Goal: Use online tool/utility

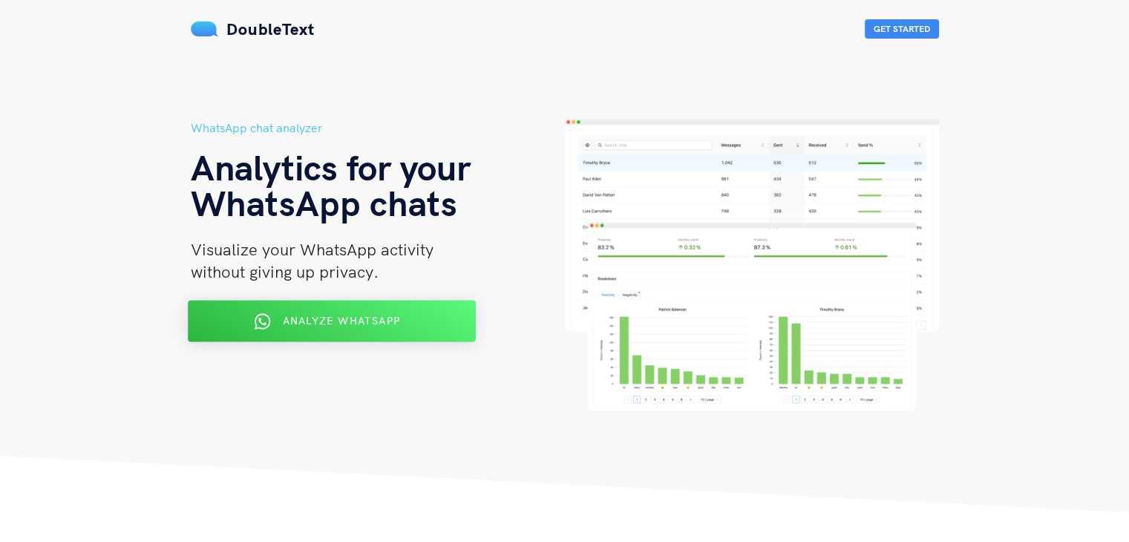
click at [381, 324] on span "Analyze WhatsApp" at bounding box center [340, 320] width 117 height 13
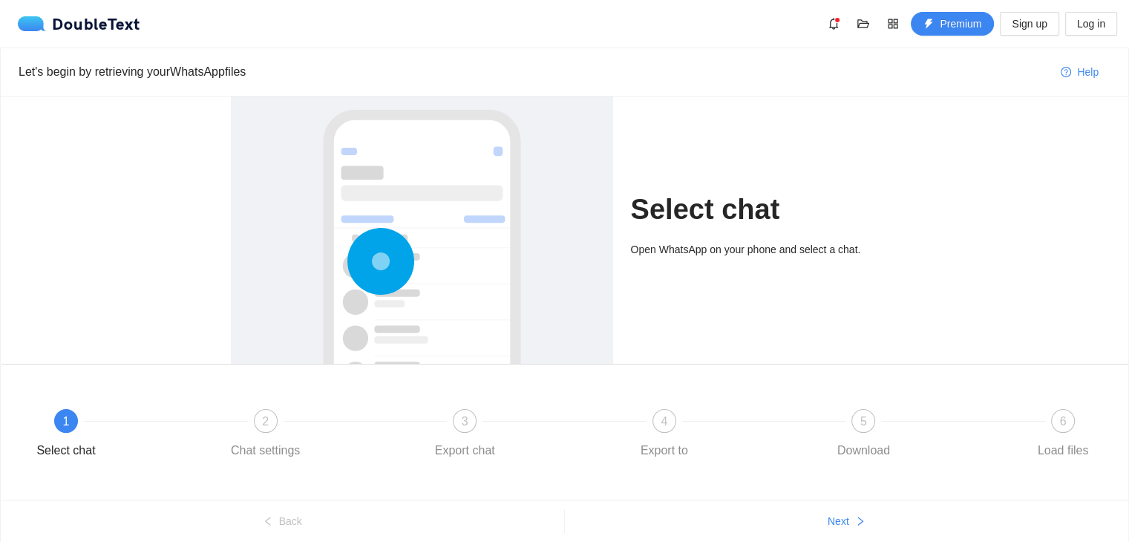
click at [498, 265] on div at bounding box center [422, 311] width 353 height 444
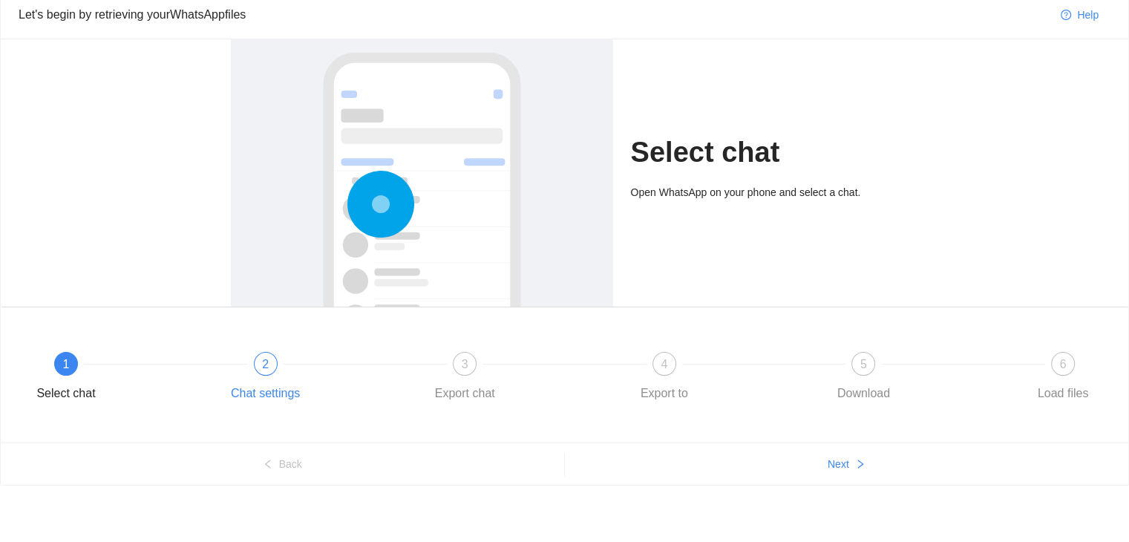
click at [264, 363] on span "2" at bounding box center [265, 364] width 7 height 13
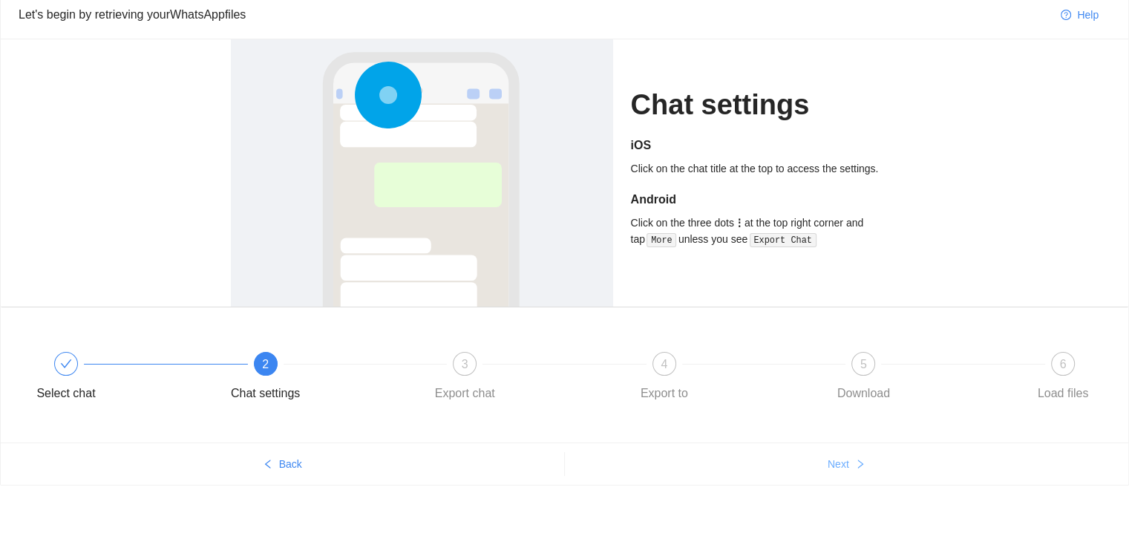
click at [842, 457] on span "Next" at bounding box center [839, 464] width 22 height 16
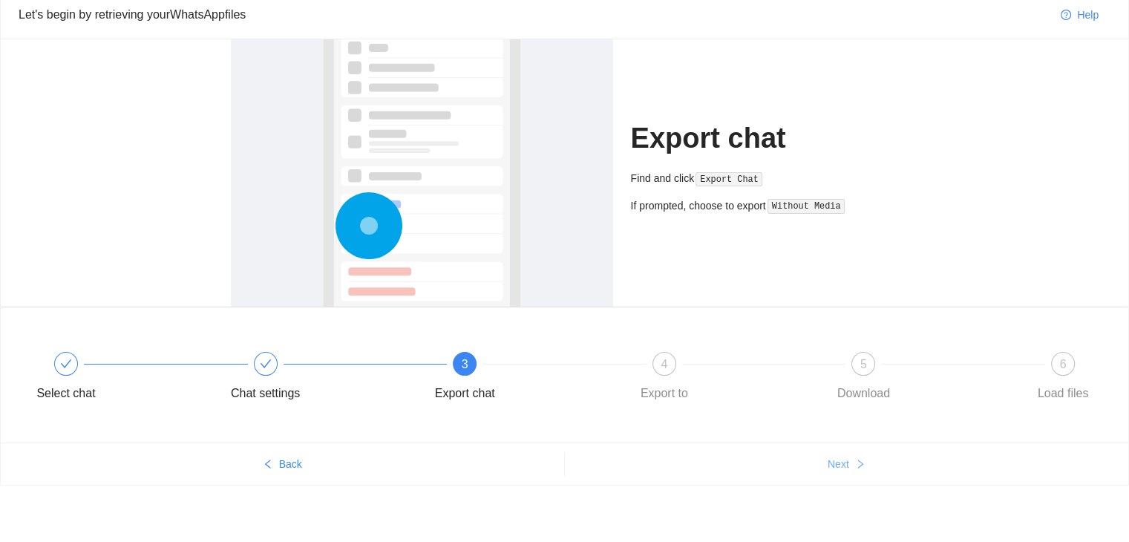
click at [842, 457] on span "Next" at bounding box center [839, 464] width 22 height 16
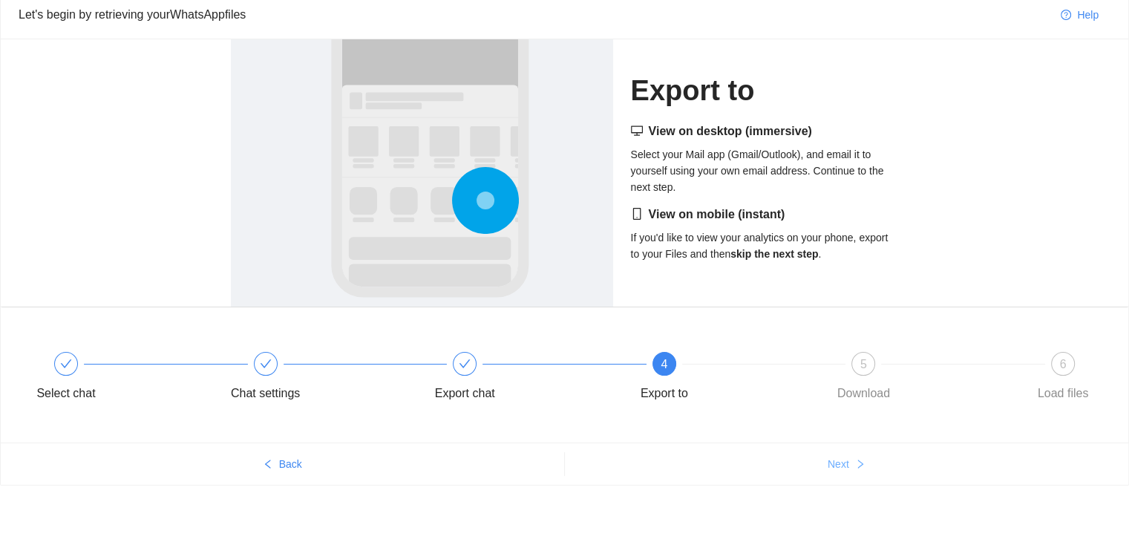
click at [842, 457] on span "Next" at bounding box center [839, 464] width 22 height 16
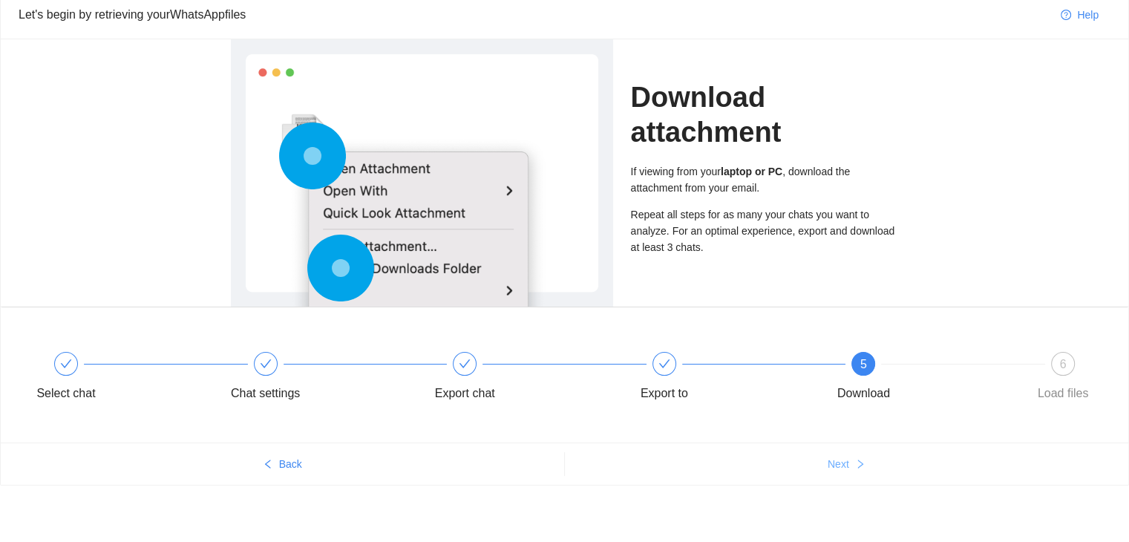
click at [842, 457] on span "Next" at bounding box center [839, 464] width 22 height 16
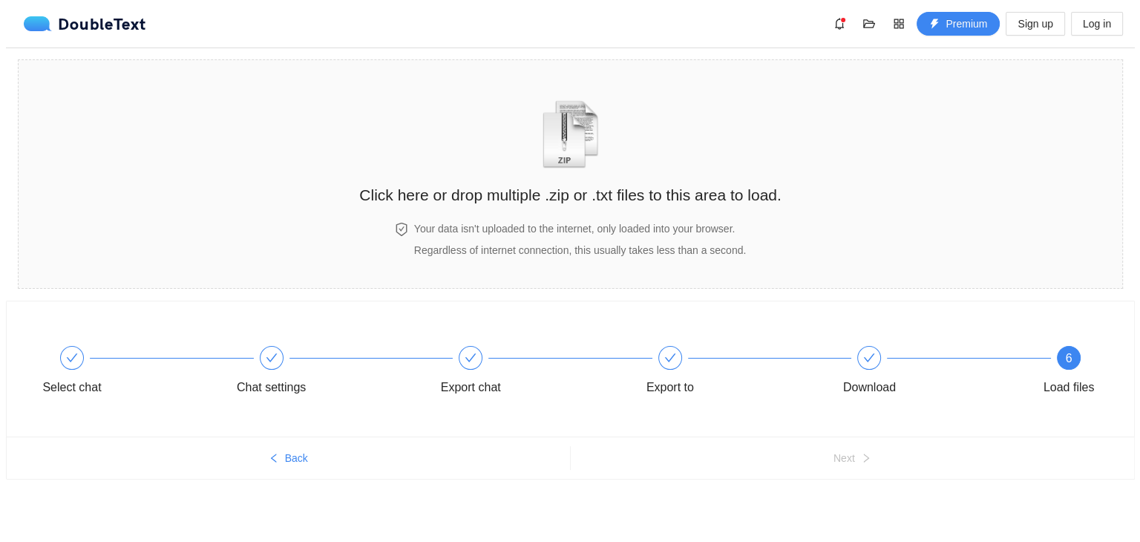
scroll to position [0, 0]
click at [591, 163] on img "zipOrTextIcon" at bounding box center [570, 134] width 69 height 68
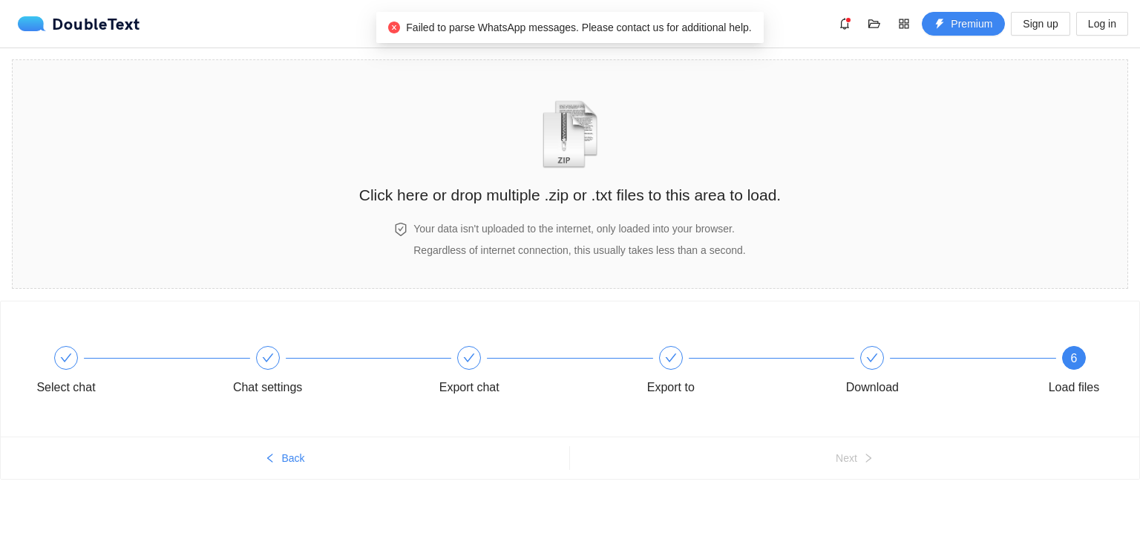
click at [736, 28] on div "DoubleText Premium Sign up Log in" at bounding box center [573, 24] width 1110 height 24
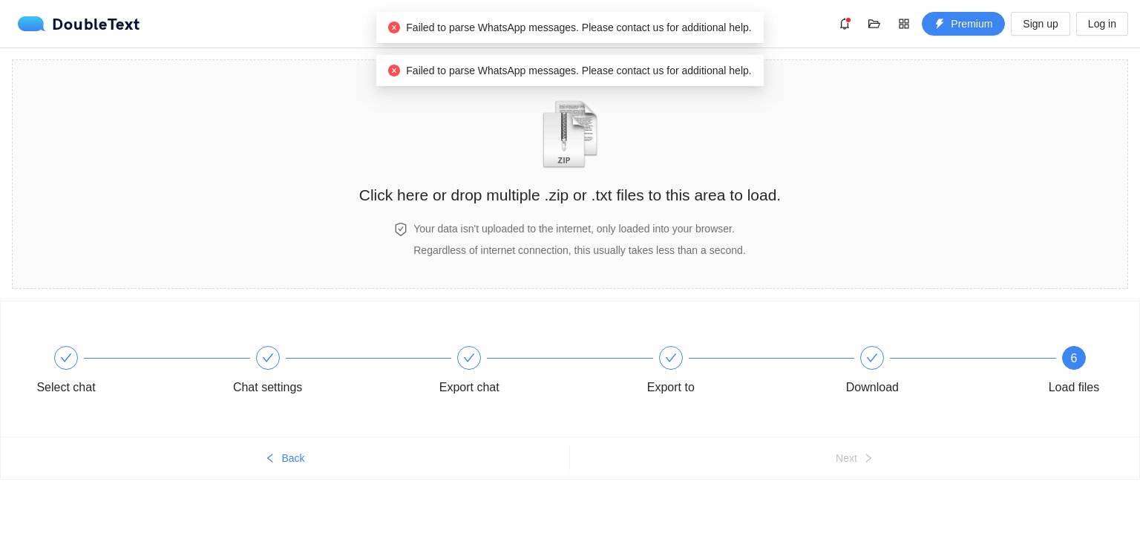
click at [779, 30] on div "DoubleText Premium Sign up Log in" at bounding box center [573, 24] width 1110 height 24
